Goal: Transaction & Acquisition: Purchase product/service

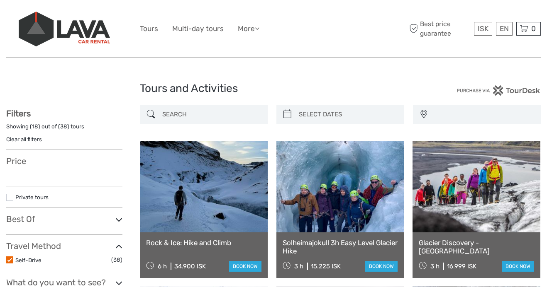
select select
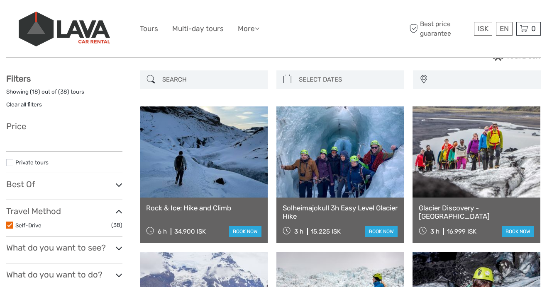
select select
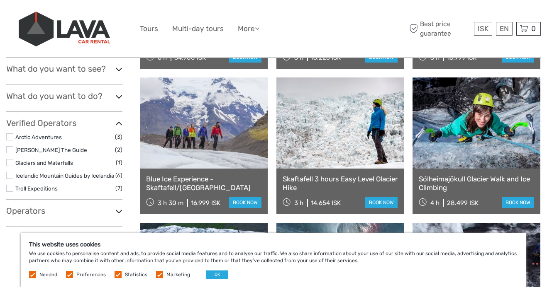
scroll to position [230, 0]
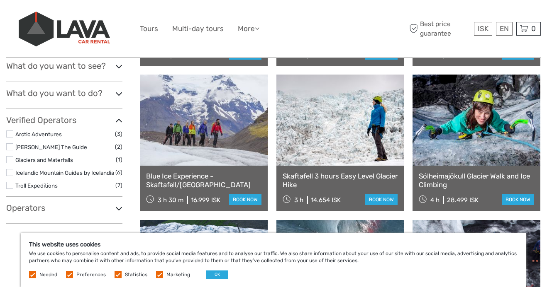
drag, startPoint x: 312, startPoint y: 199, endPoint x: 336, endPoint y: 204, distance: 25.4
click at [336, 204] on div "3 h 14.654 ISK" at bounding box center [312, 200] width 58 height 12
drag, startPoint x: 336, startPoint y: 204, endPoint x: 313, endPoint y: 205, distance: 23.2
click at [316, 204] on div "3 h 14.654 ISK" at bounding box center [312, 200] width 58 height 12
click at [342, 200] on div "3 h 14.654 ISK book now" at bounding box center [340, 200] width 115 height 12
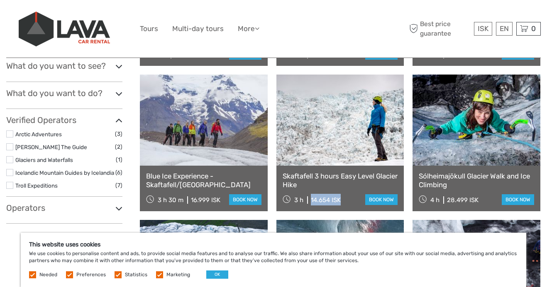
drag, startPoint x: 346, startPoint y: 200, endPoint x: 311, endPoint y: 200, distance: 35.3
click at [311, 200] on div "3 h 14.654 ISK book now" at bounding box center [340, 200] width 115 height 12
copy div "14.654 ISK"
